Goal: Browse casually

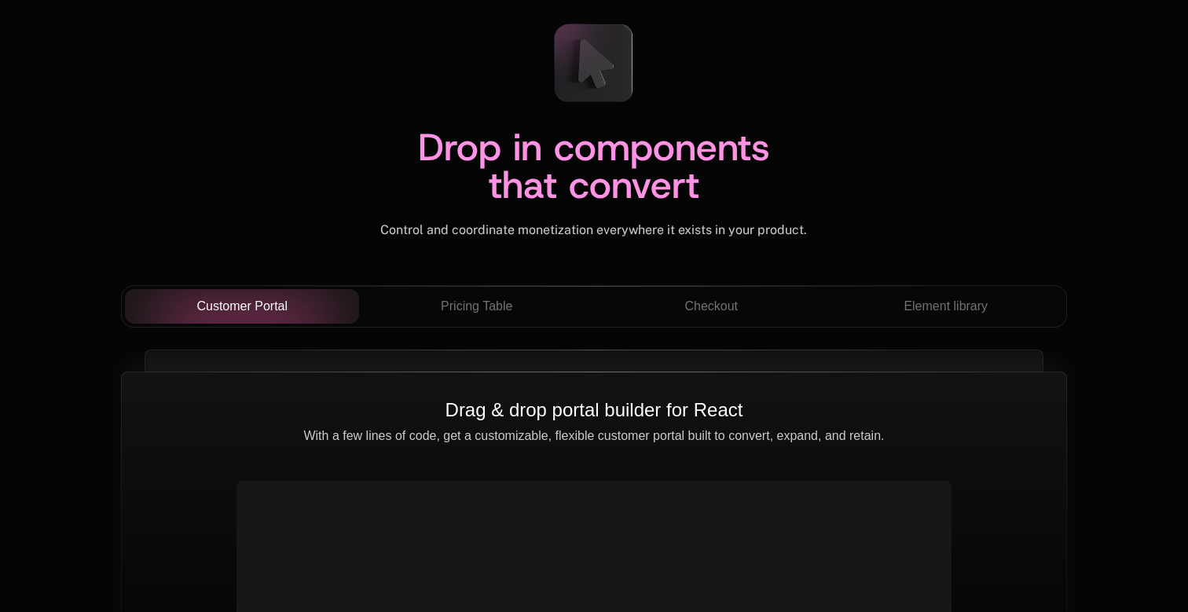
scroll to position [5410, 0]
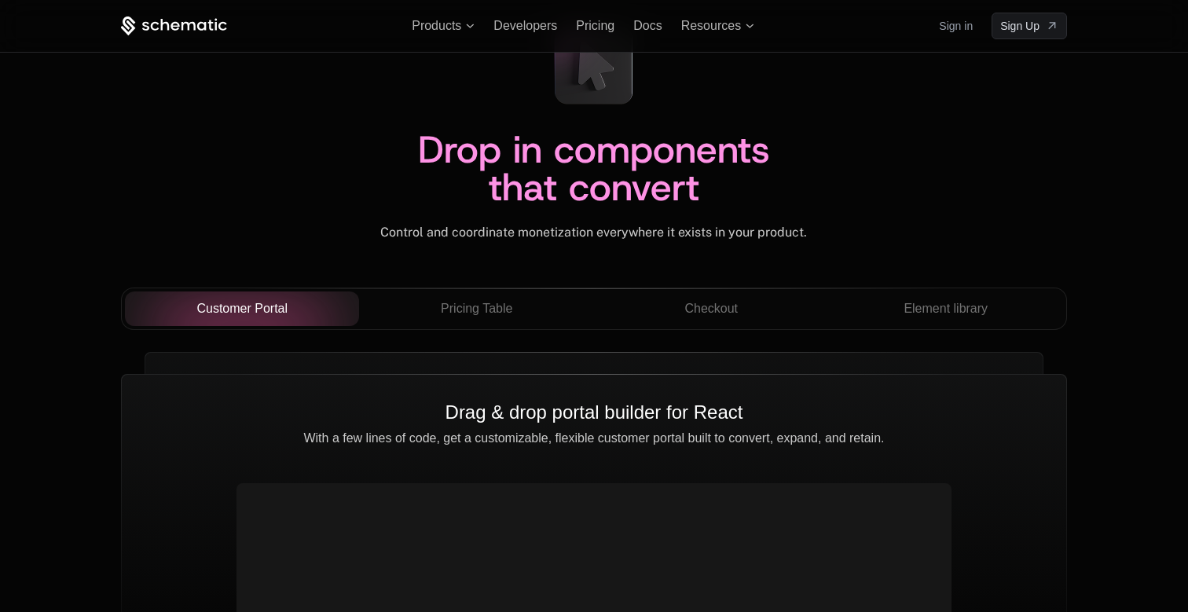
scroll to position [5410, 0]
